Goal: Transaction & Acquisition: Purchase product/service

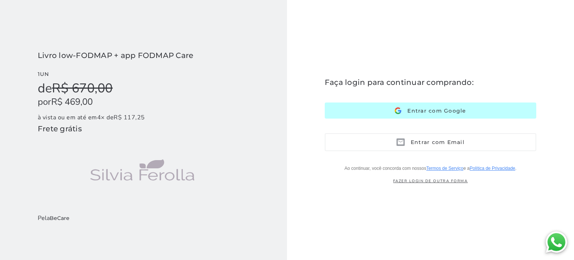
click at [386, 114] on button "Entrar com Google Google" at bounding box center [431, 110] width 212 height 16
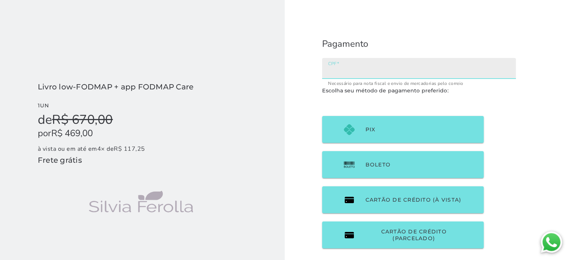
click at [355, 70] on input "CPF" at bounding box center [419, 71] width 182 height 10
click at [533, 159] on checkout-session-form "Pagamento Escolha seu método de pagamento preferido:" at bounding box center [419, 147] width 269 height 294
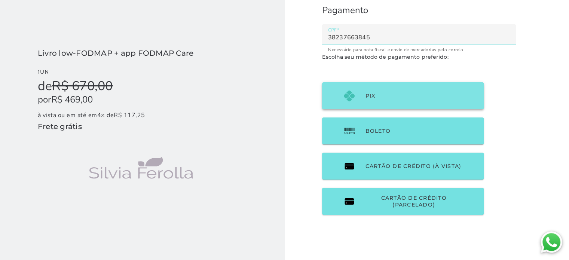
type input "38237663845"
type mwc-textfield "38237663845"
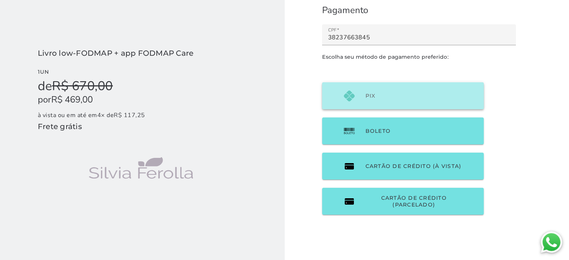
click at [419, 101] on button "PIX" at bounding box center [403, 95] width 162 height 27
